Goal: Information Seeking & Learning: Learn about a topic

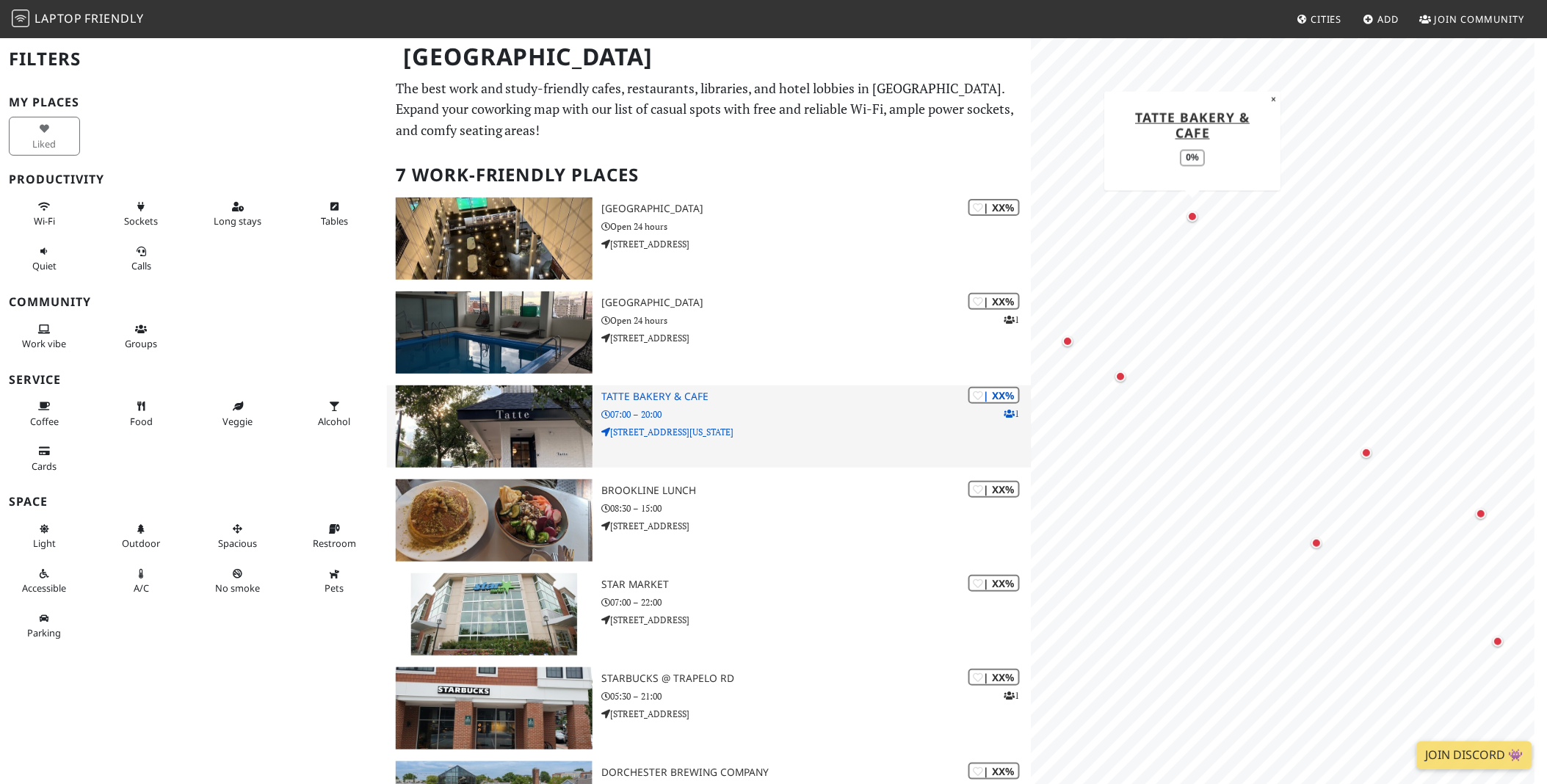
click at [542, 407] on img at bounding box center [494, 426] width 198 height 82
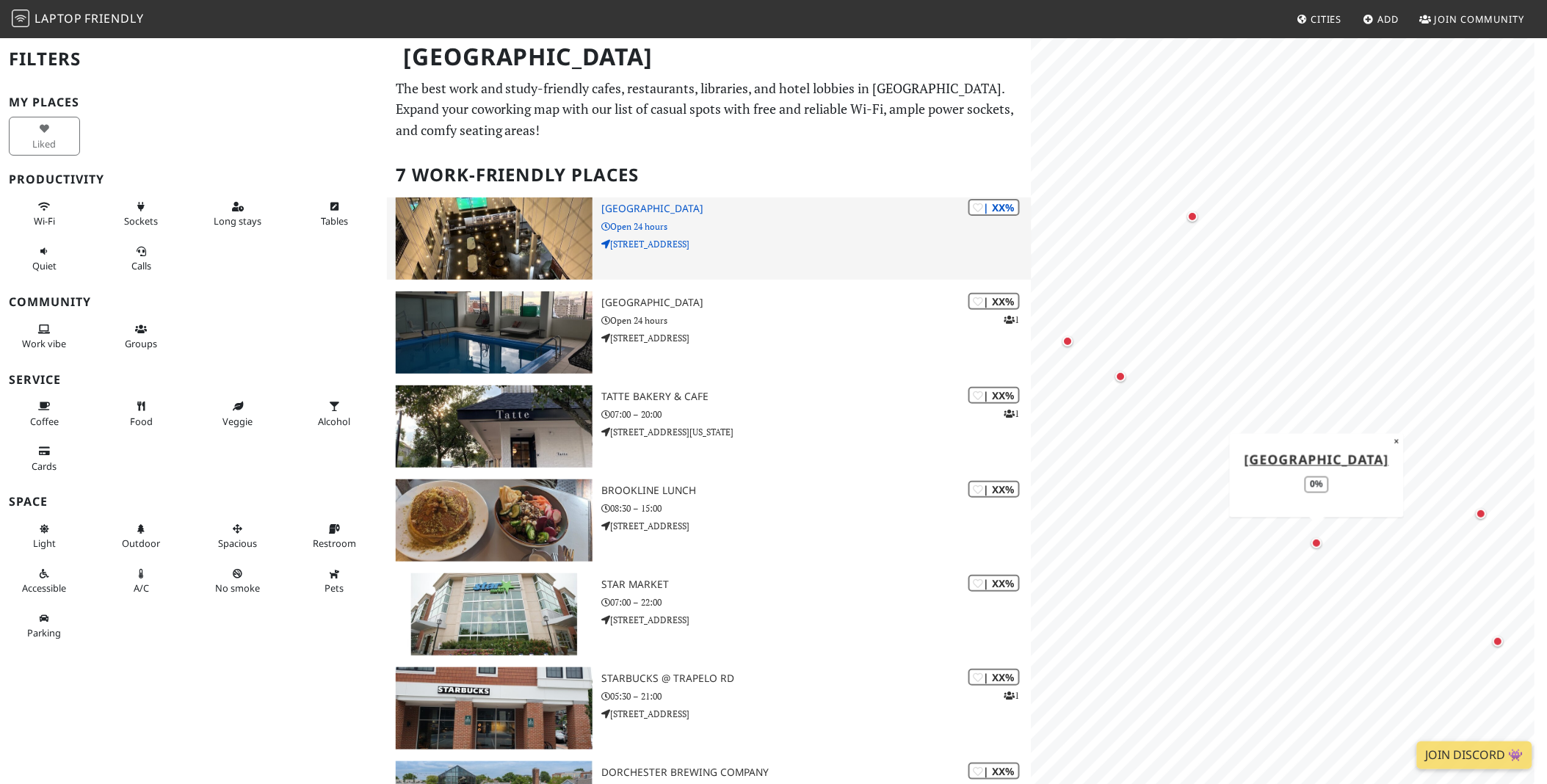
click at [592, 228] on img at bounding box center [494, 239] width 198 height 82
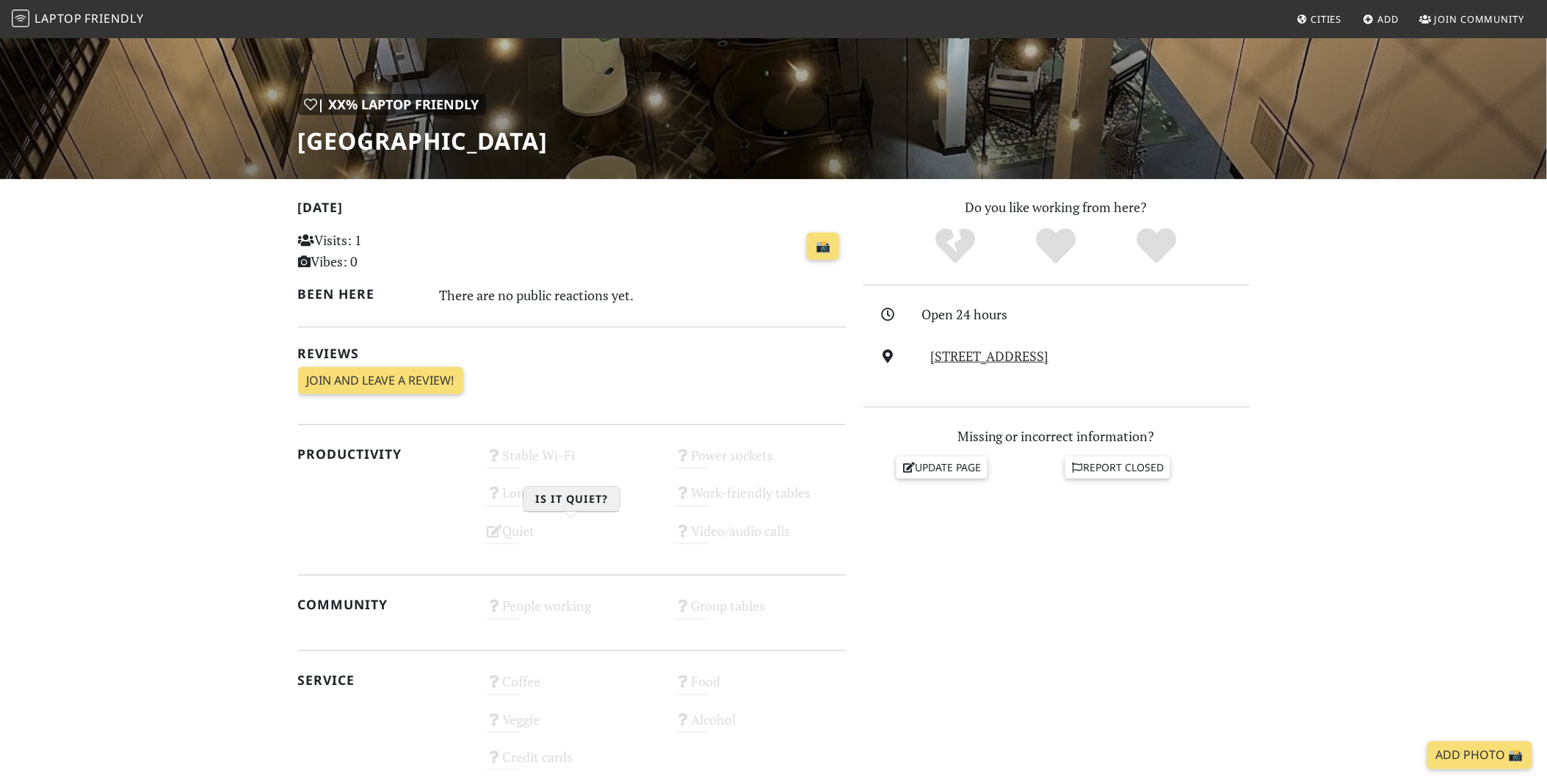
scroll to position [326, 0]
